Goal: Transaction & Acquisition: Book appointment/travel/reservation

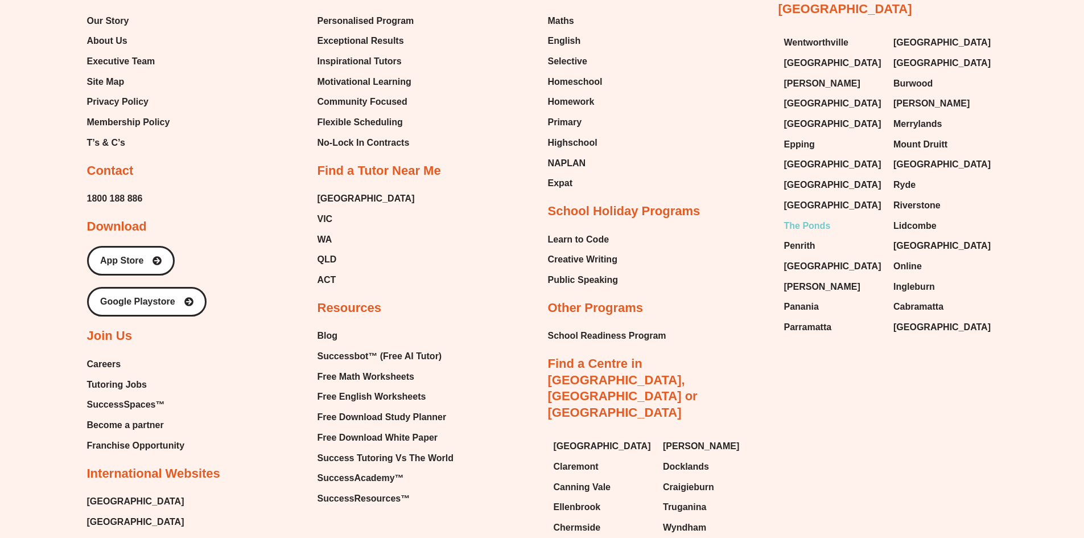
scroll to position [5803, 0]
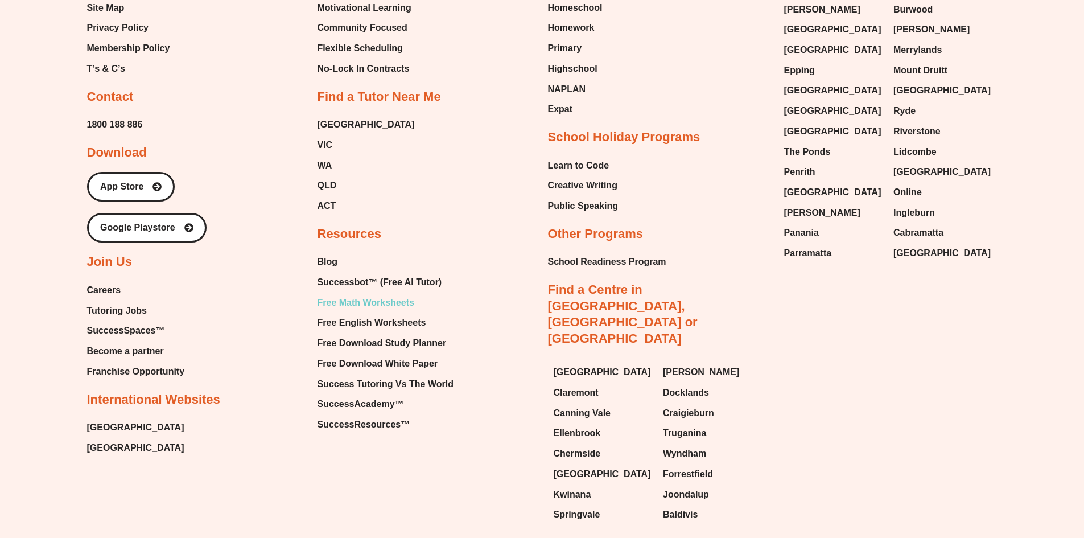
click at [367, 306] on span "Free Math Worksheets" at bounding box center [365, 302] width 97 height 17
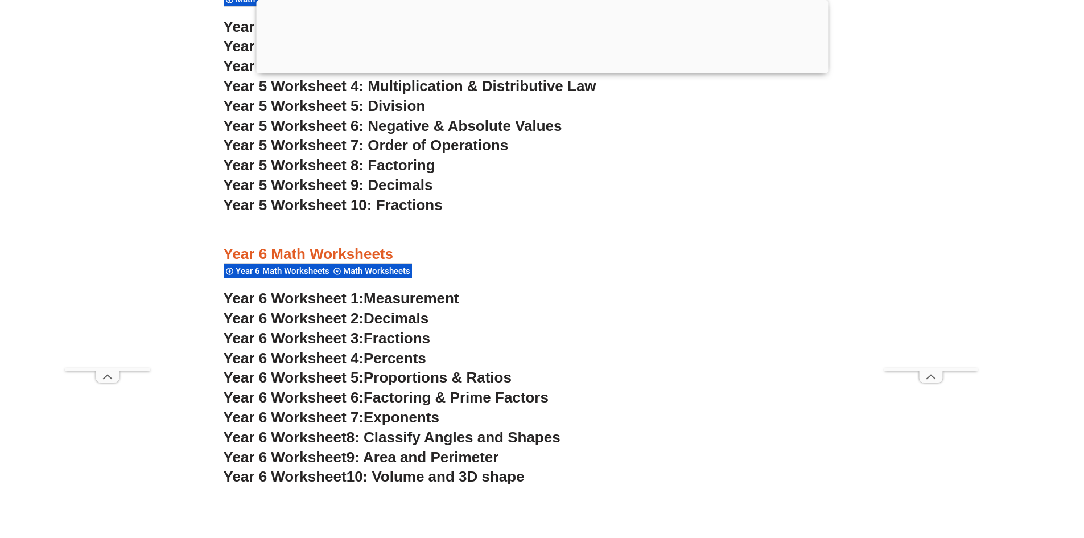
scroll to position [2560, 0]
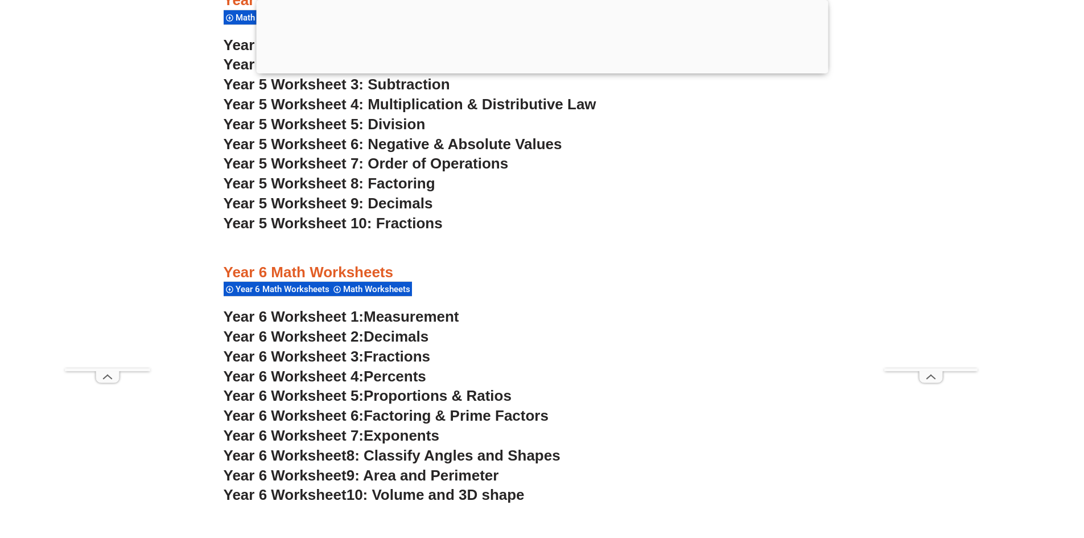
click at [371, 209] on span "Year 5 Worksheet 9: Decimals" at bounding box center [328, 203] width 209 height 17
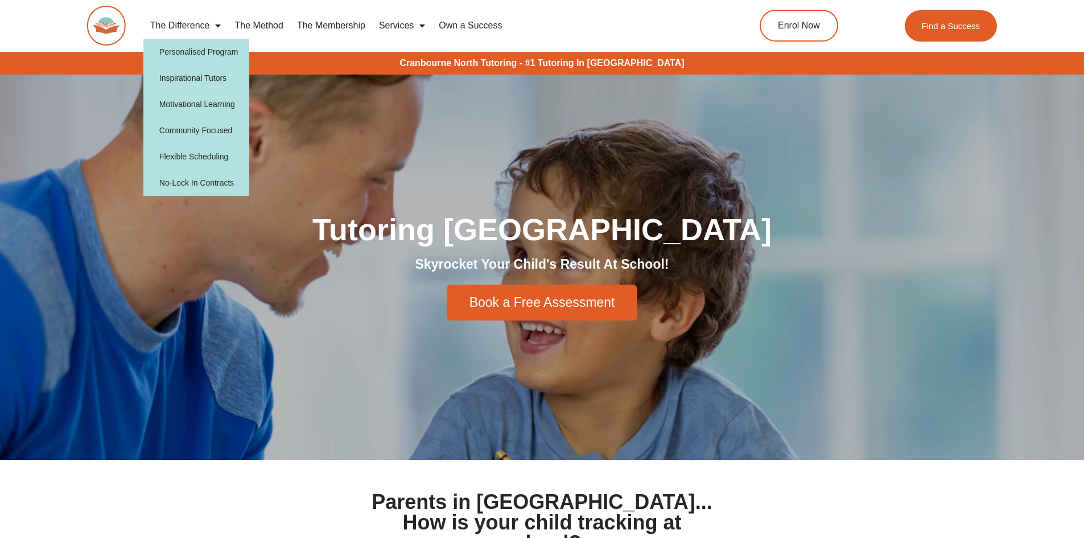
click at [209, 26] on link "The Difference" at bounding box center [185, 26] width 85 height 26
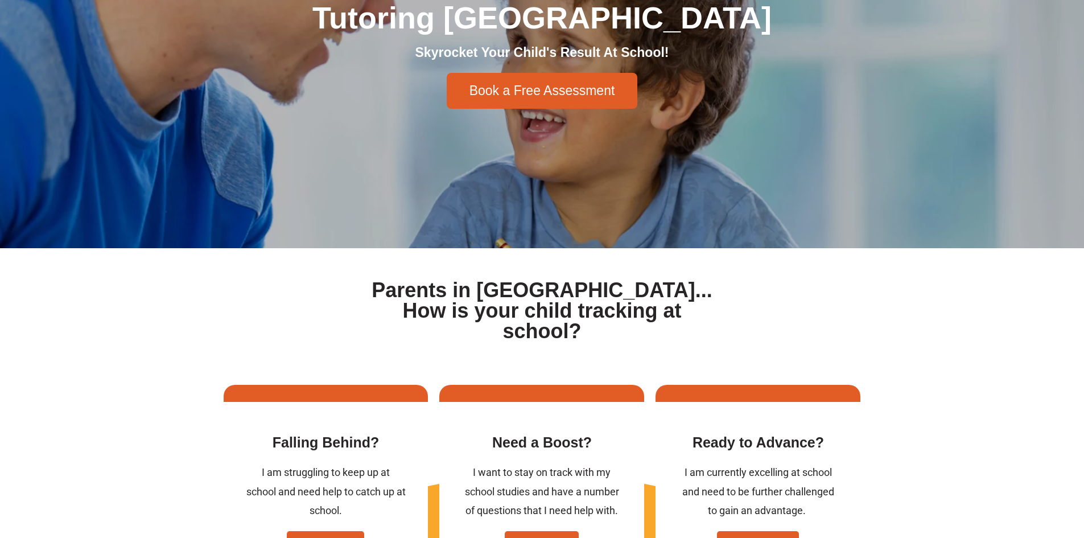
scroll to position [228, 0]
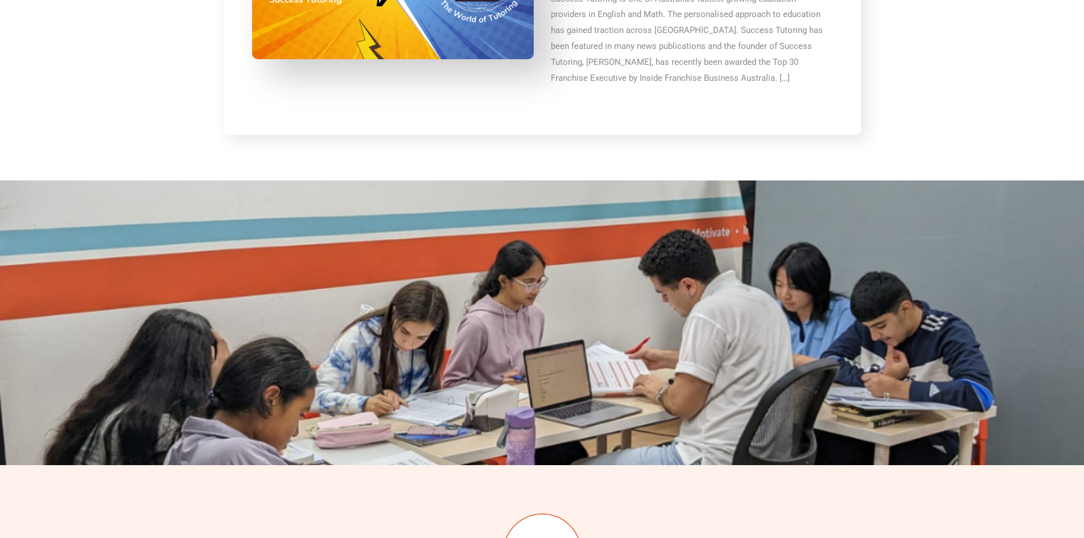
scroll to position [2617, 0]
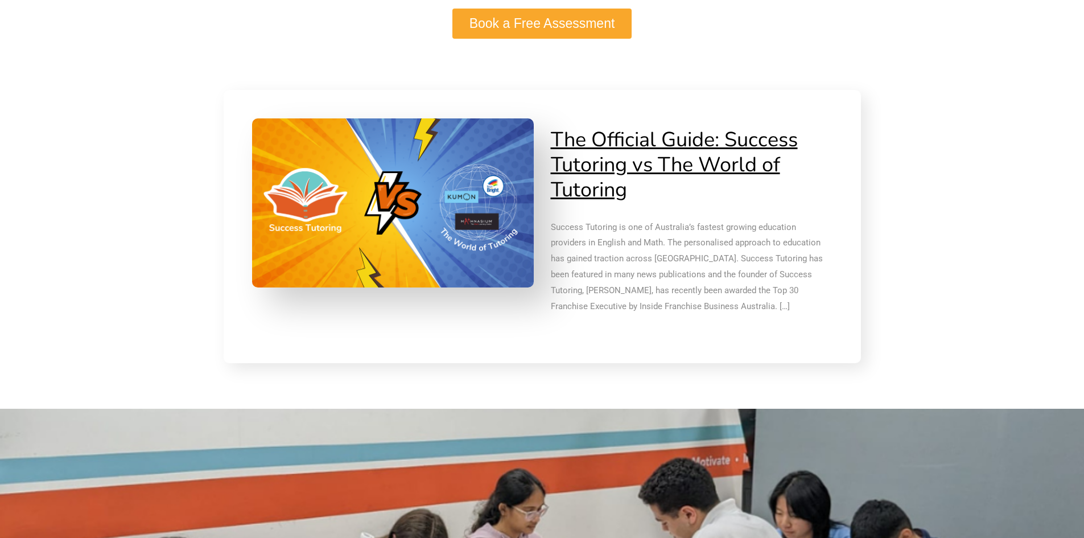
click at [559, 31] on link "Book a Free Assessment" at bounding box center [542, 24] width 180 height 30
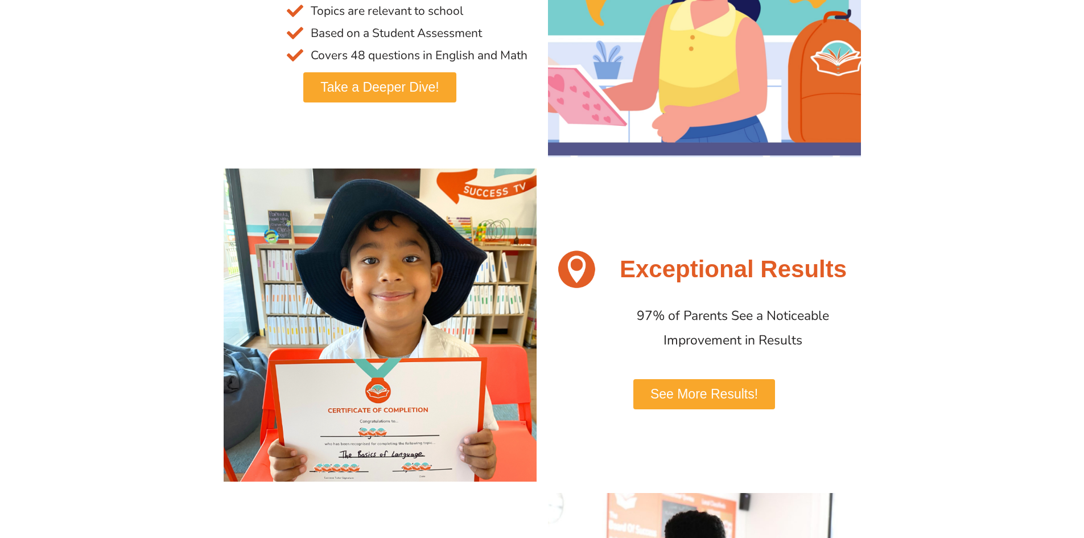
scroll to position [0, 0]
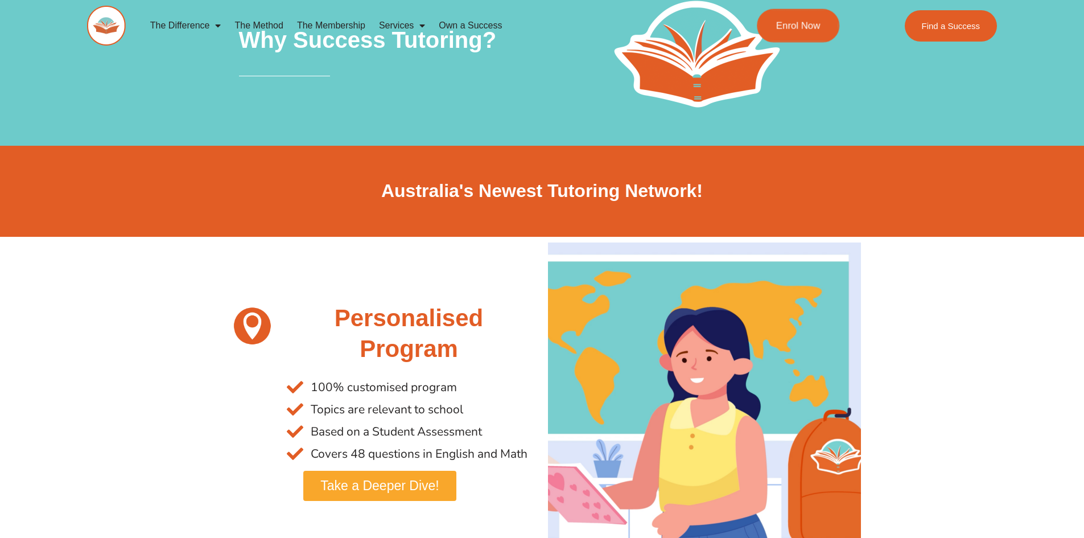
click at [798, 24] on span "Enrol Now" at bounding box center [798, 26] width 44 height 10
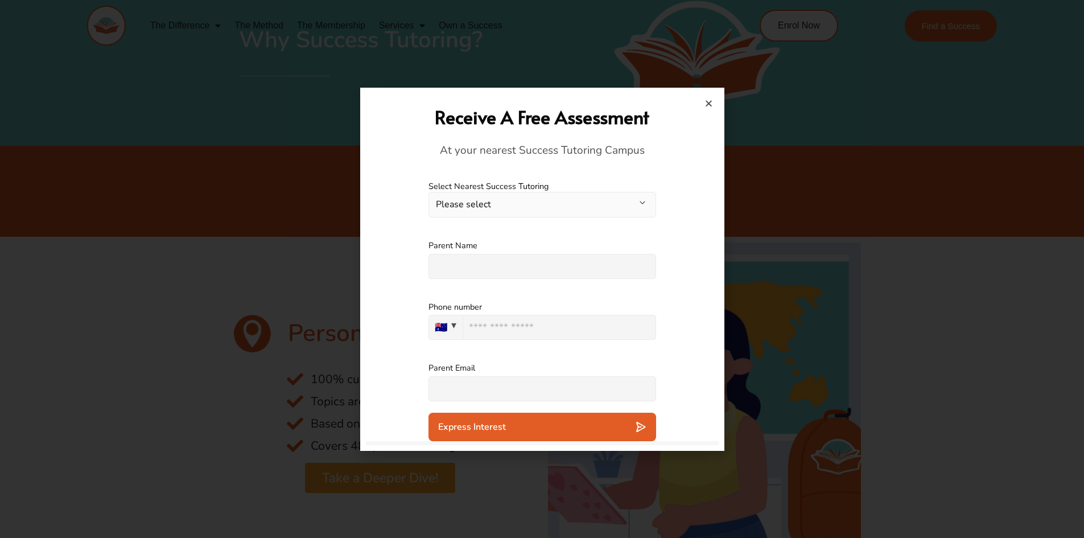
click at [526, 199] on button "Please select" at bounding box center [542, 205] width 228 height 26
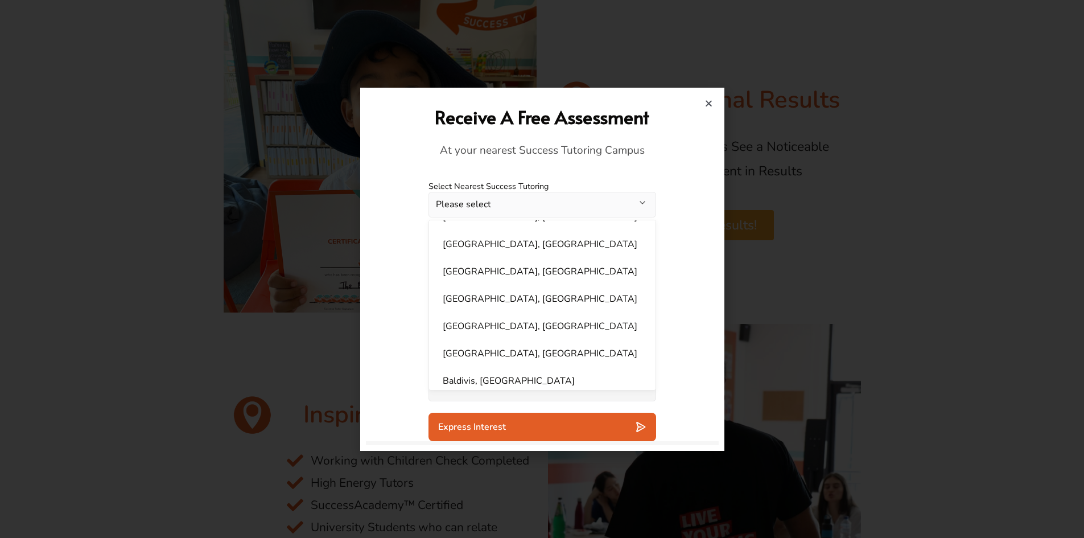
scroll to position [569, 0]
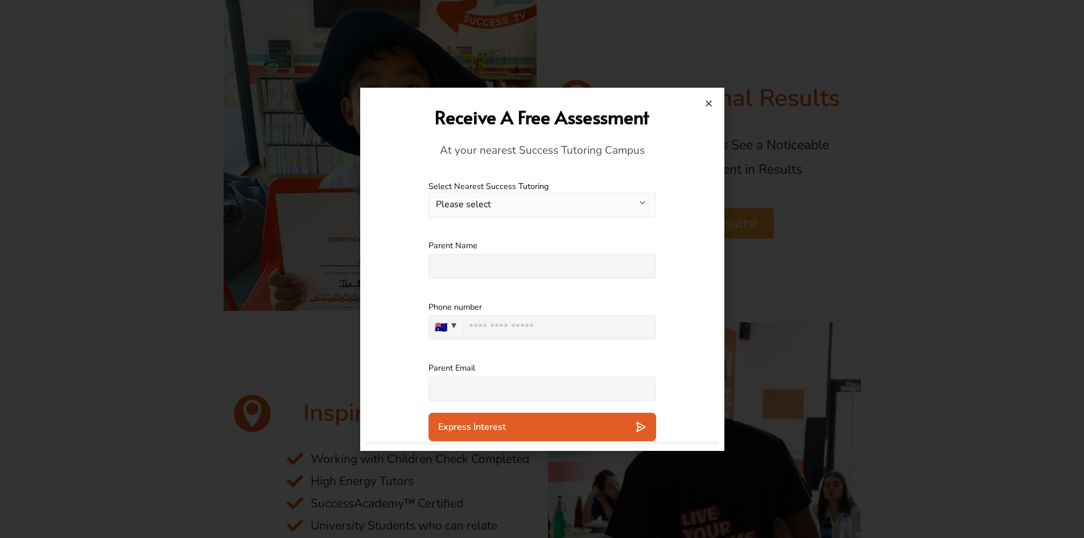
click at [466, 419] on button "Express Interest" at bounding box center [542, 426] width 228 height 28
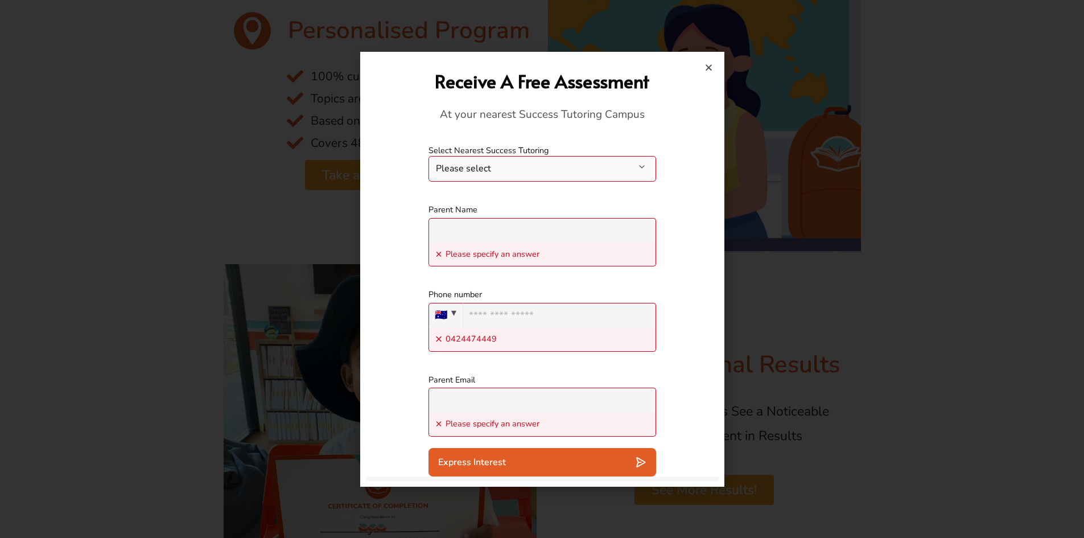
scroll to position [284, 0]
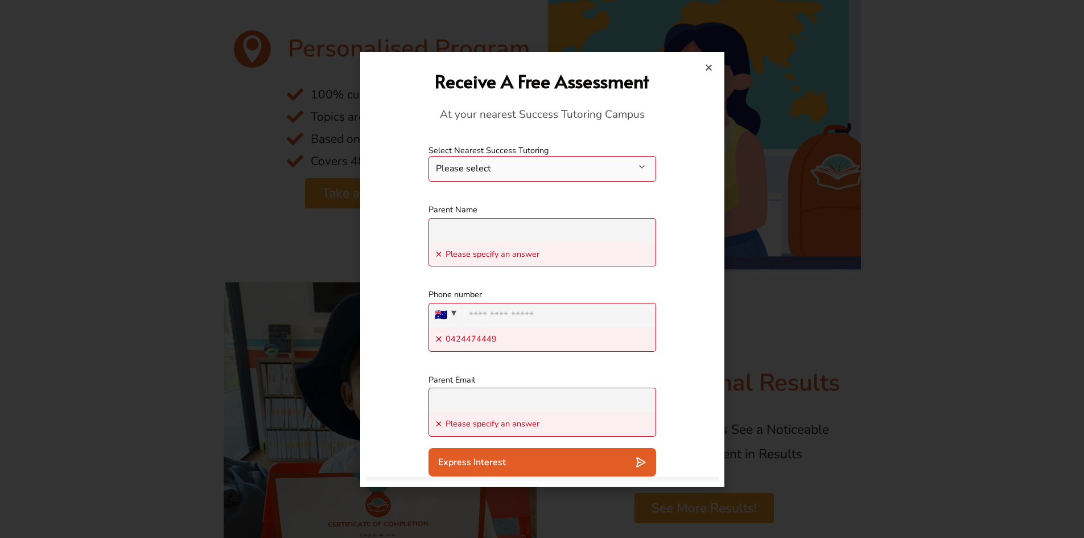
click at [599, 177] on button "Please select" at bounding box center [542, 169] width 228 height 26
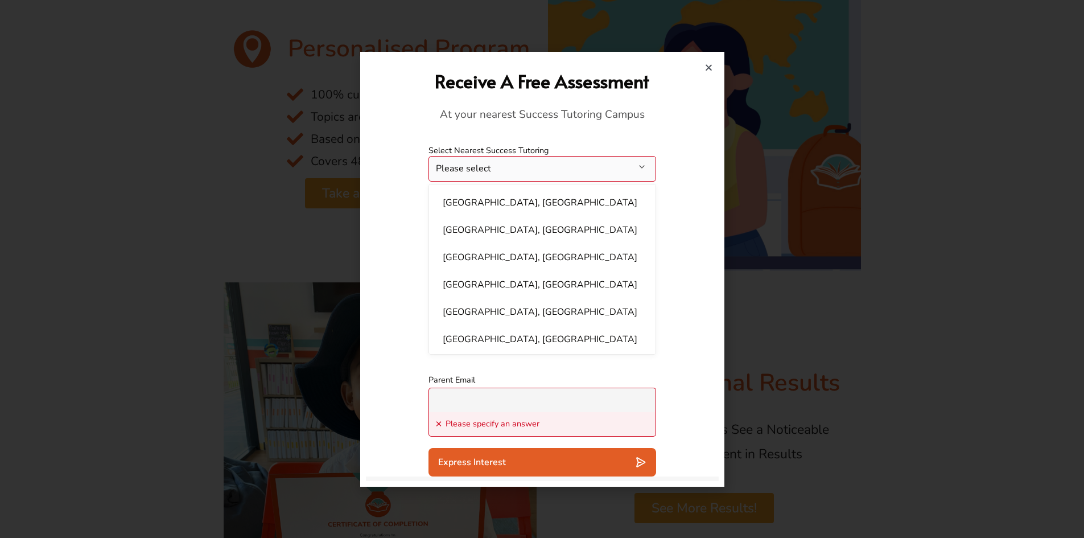
click at [825, 112] on div at bounding box center [542, 269] width 1084 height 538
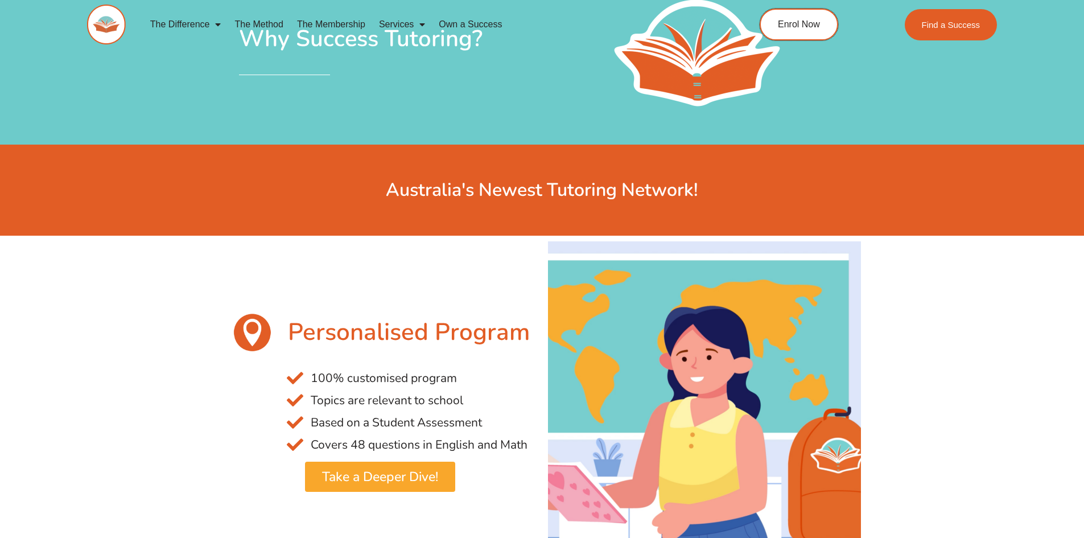
scroll to position [0, 0]
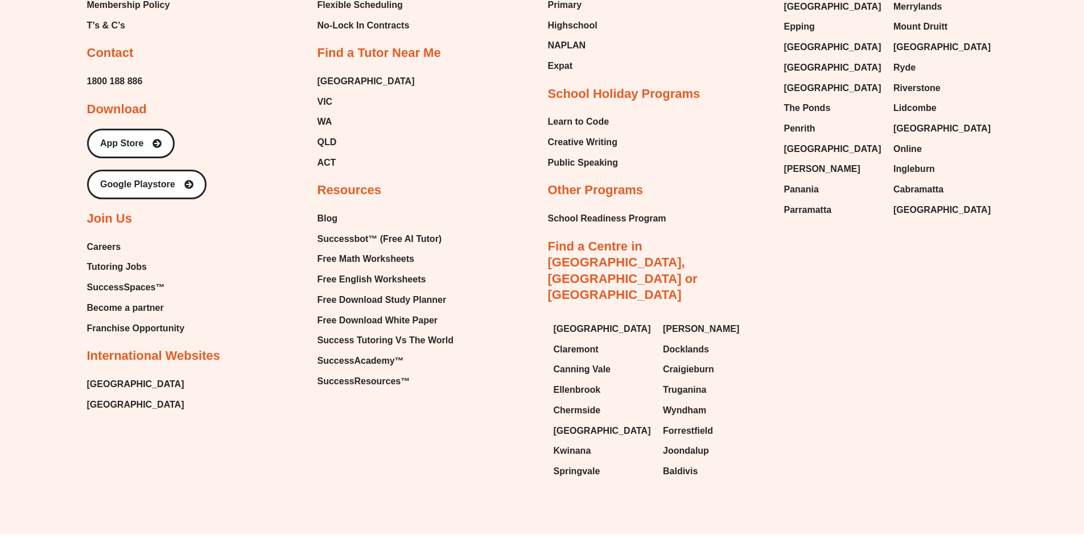
scroll to position [796, 0]
